Goal: Obtain resource: Download file/media

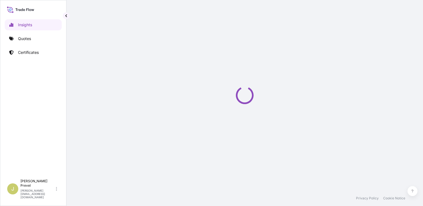
select select "2025"
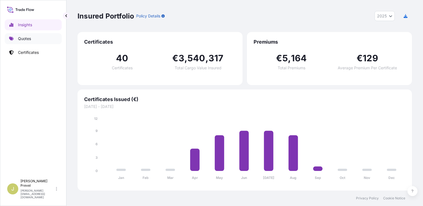
click at [35, 38] on link "Quotes" at bounding box center [33, 38] width 57 height 11
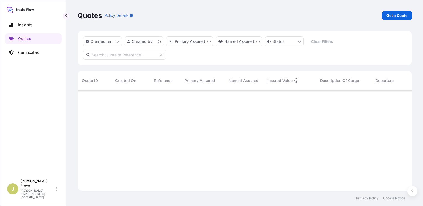
scroll to position [99, 330]
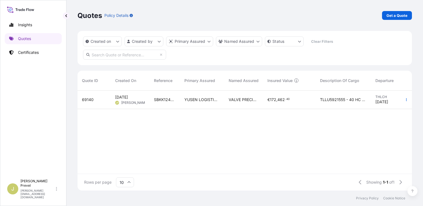
click at [160, 101] on span "SBKK1242907" at bounding box center [165, 100] width 22 height 6
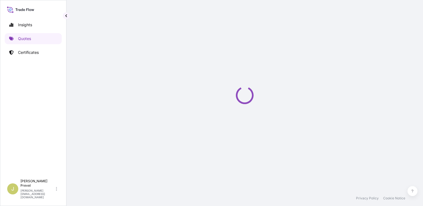
select select "Road / [GEOGRAPHIC_DATA]"
select select "Sea"
select select "Road / [GEOGRAPHIC_DATA]"
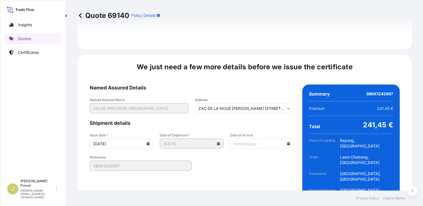
scroll to position [815, 0]
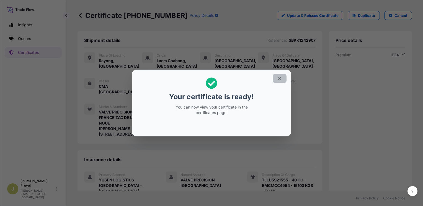
click at [279, 79] on icon "button" at bounding box center [279, 78] width 5 height 5
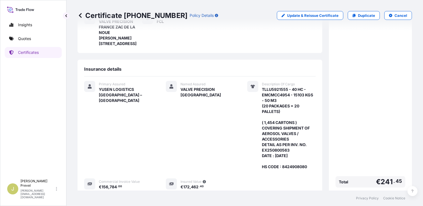
scroll to position [159, 0]
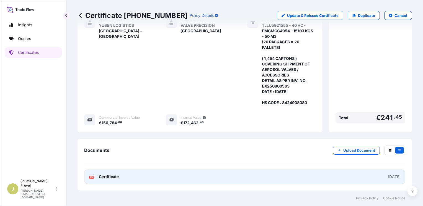
click at [359, 177] on link "PDF Certificate [DATE]" at bounding box center [244, 177] width 321 height 14
